Goal: Task Accomplishment & Management: Use online tool/utility

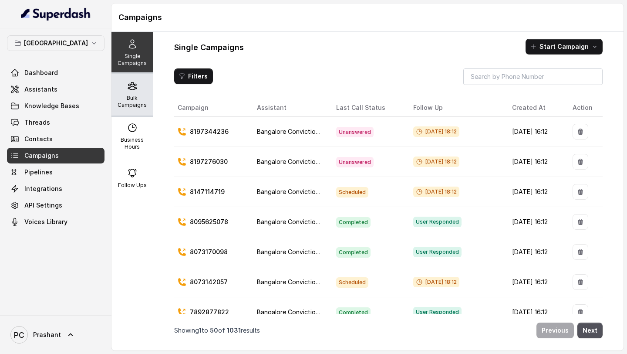
click at [122, 111] on div "Bulk Campaigns" at bounding box center [131, 95] width 41 height 42
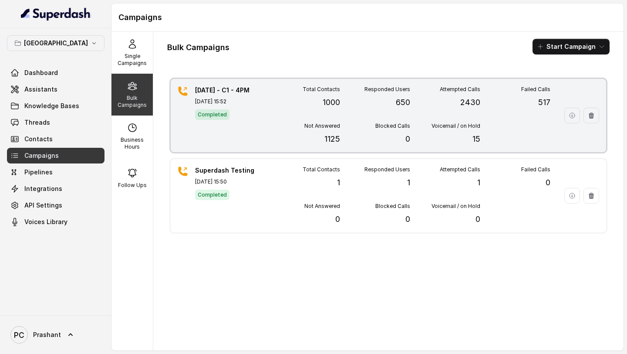
click at [290, 103] on div "Total Contacts 1000" at bounding box center [305, 97] width 70 height 23
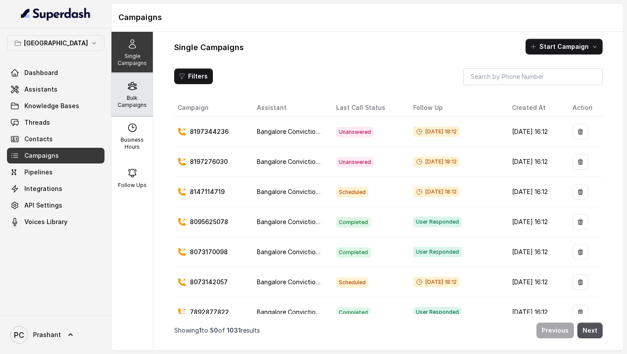
click at [128, 97] on p "Bulk Campaigns" at bounding box center [132, 101] width 34 height 14
